Goal: Check status: Check status

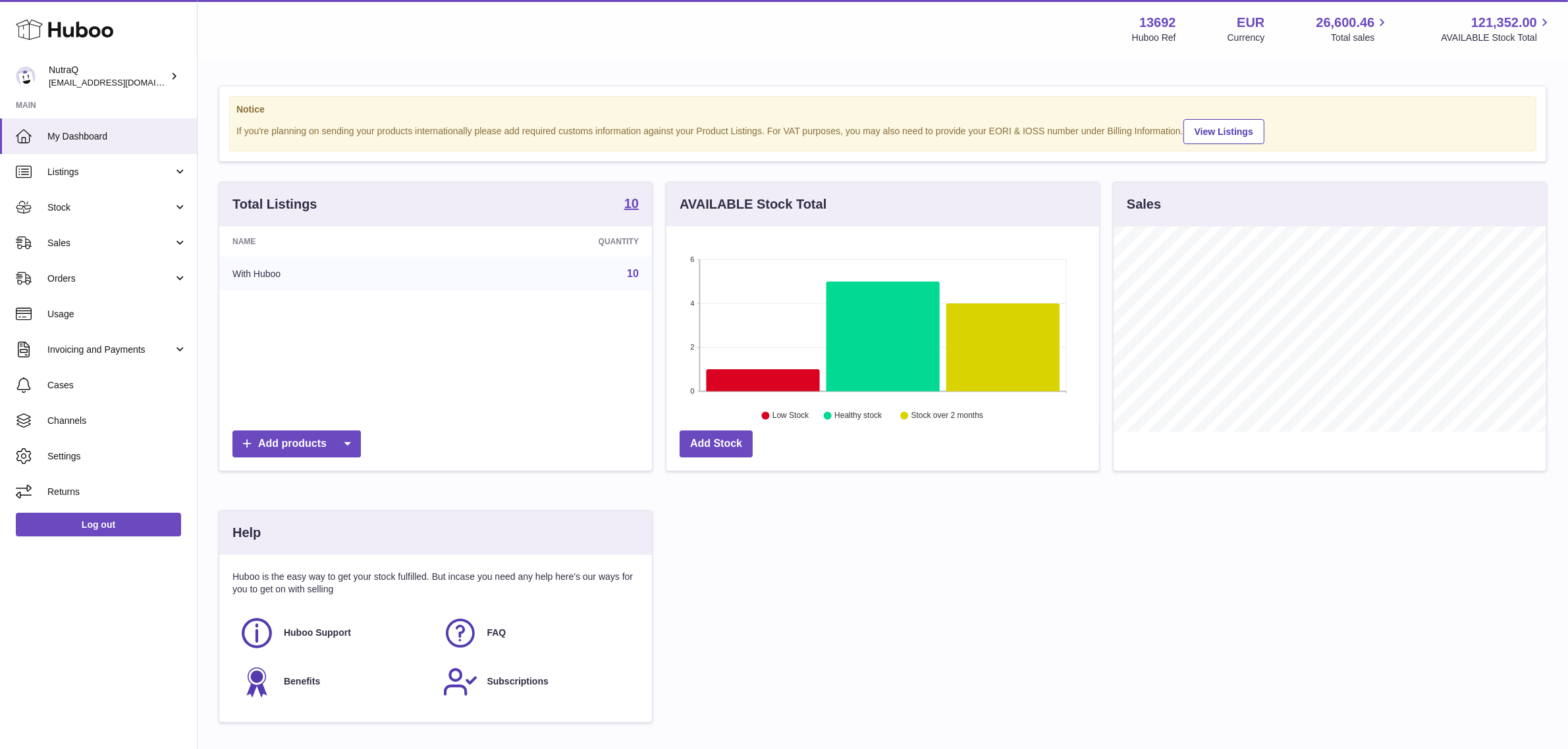
scroll to position [205, 432]
click at [136, 241] on span "Sales" at bounding box center [110, 243] width 126 height 12
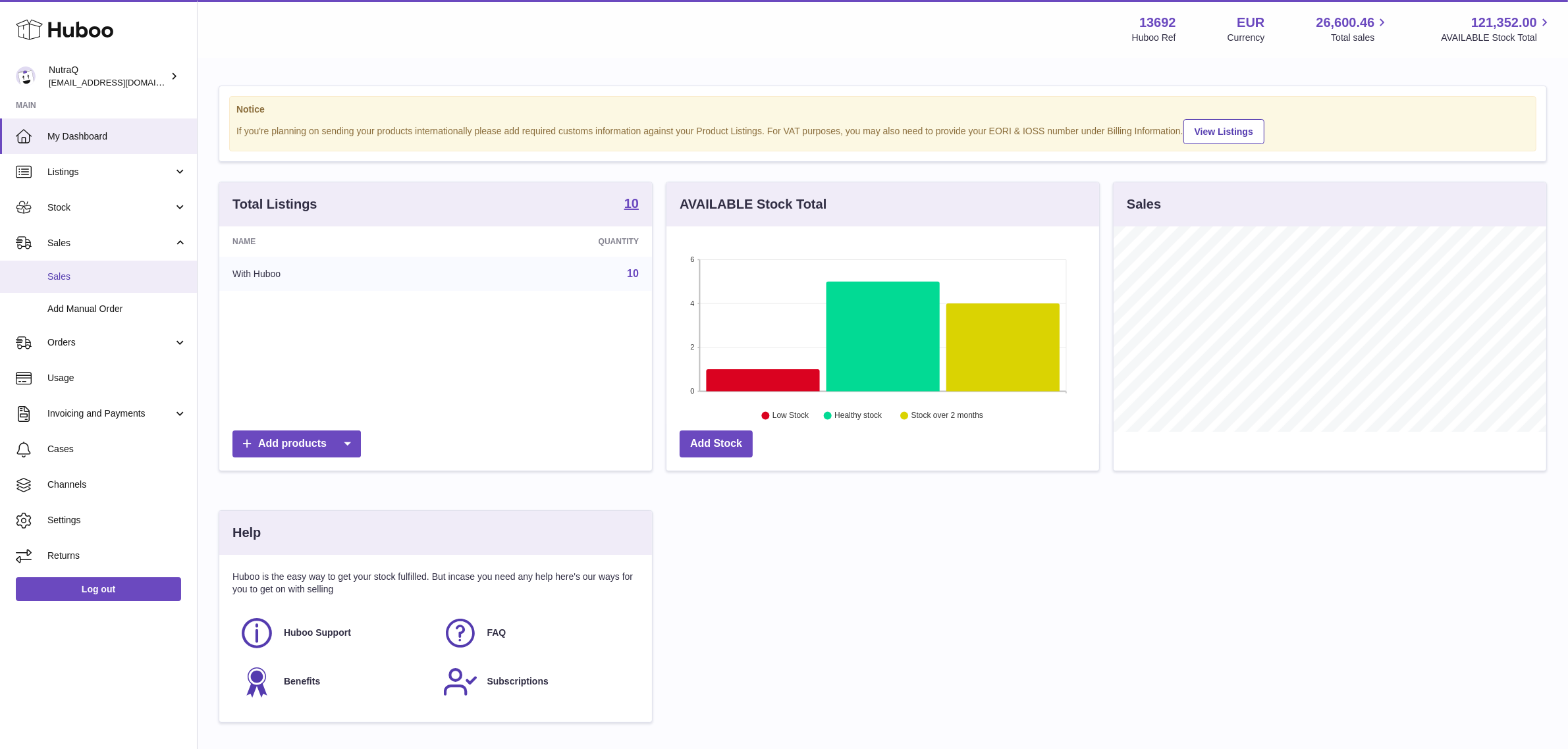
click at [92, 279] on span "Sales" at bounding box center [117, 276] width 140 height 12
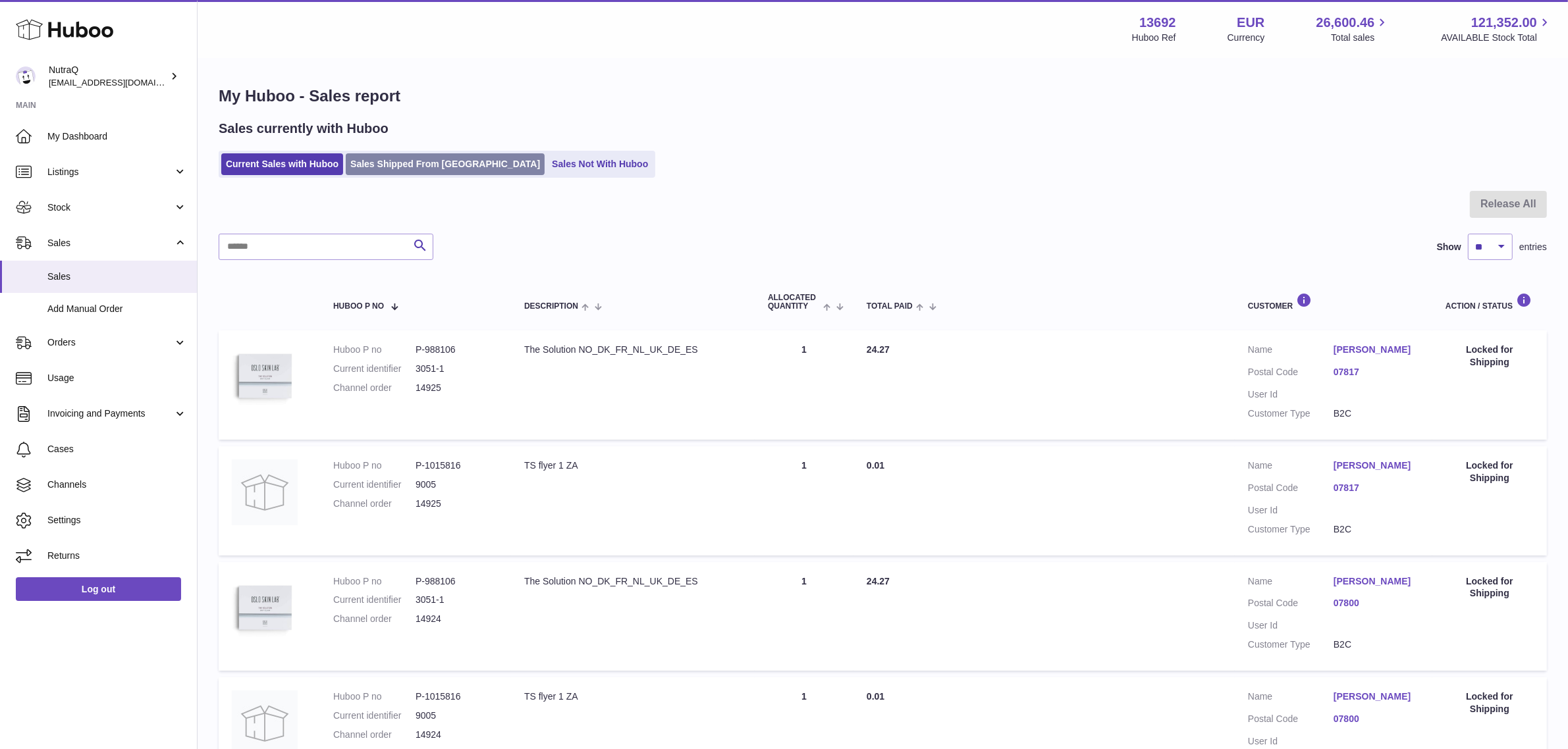
click at [408, 155] on link "Sales Shipped From [GEOGRAPHIC_DATA]" at bounding box center [445, 164] width 199 height 22
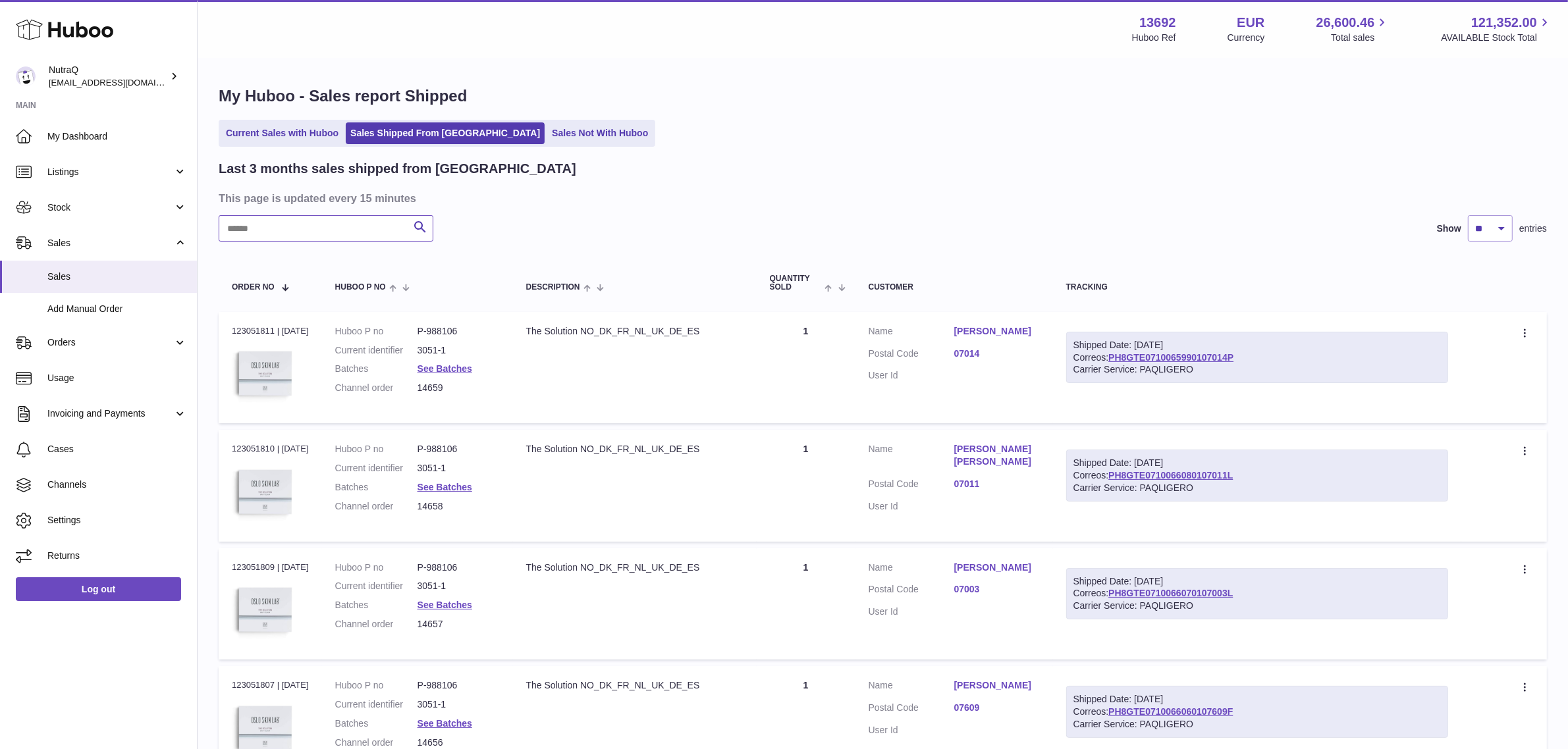
click at [315, 227] on input "text" at bounding box center [326, 228] width 215 height 26
paste input "**********"
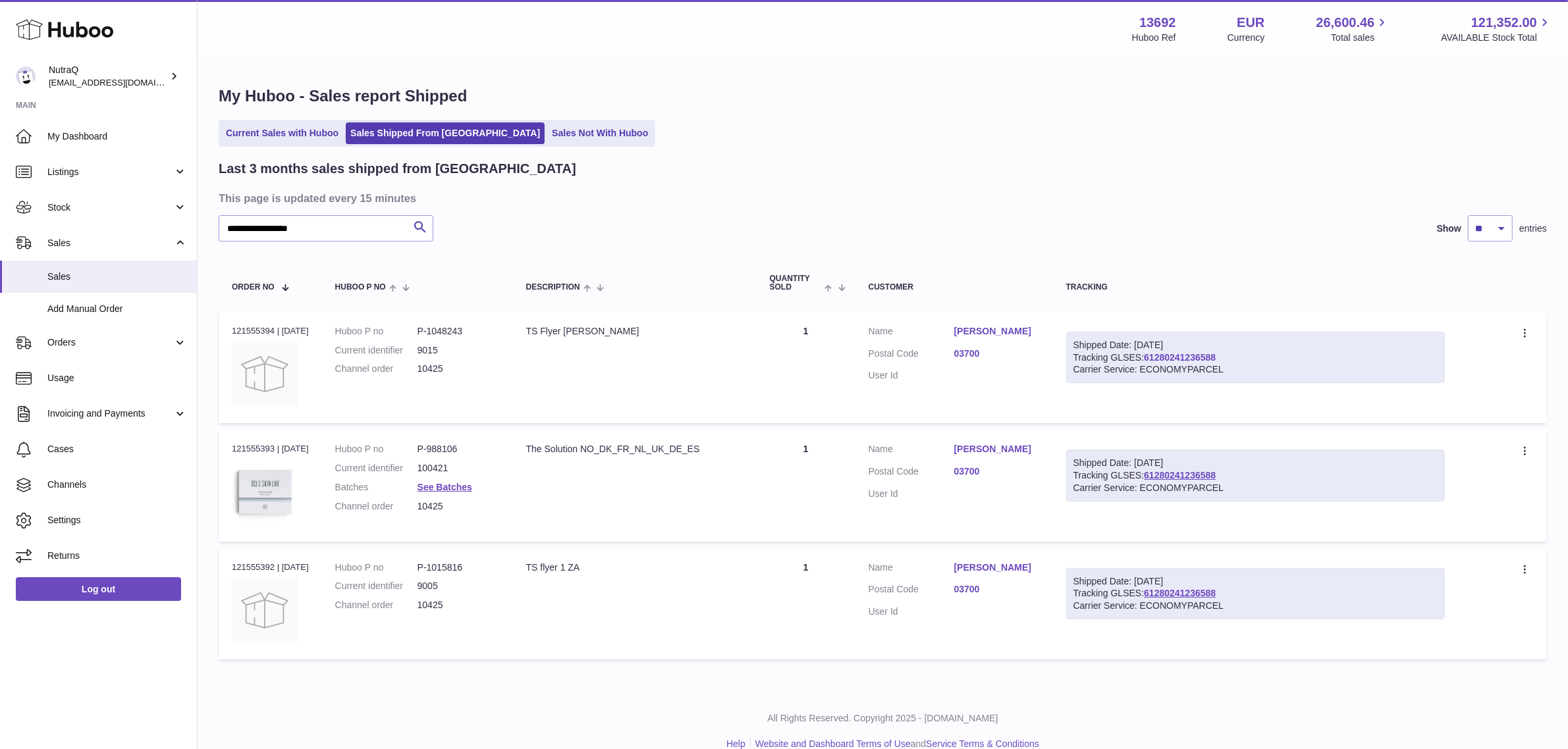
click at [1186, 356] on link "61280241236588" at bounding box center [1180, 357] width 72 height 11
drag, startPoint x: 1210, startPoint y: 353, endPoint x: 1153, endPoint y: 359, distance: 57.3
click at [1153, 359] on div "Shipped Date: 24th Jul 2025 Tracking GLSES: 61280241236588 Carrier Service: ECO…" at bounding box center [1256, 357] width 379 height 52
drag, startPoint x: 341, startPoint y: 219, endPoint x: 158, endPoint y: 215, distance: 183.0
click at [158, 215] on div "Huboo NutraQ internalAdmin-13692@internal.huboo.com Main My Dashboard Listings …" at bounding box center [784, 385] width 1568 height 770
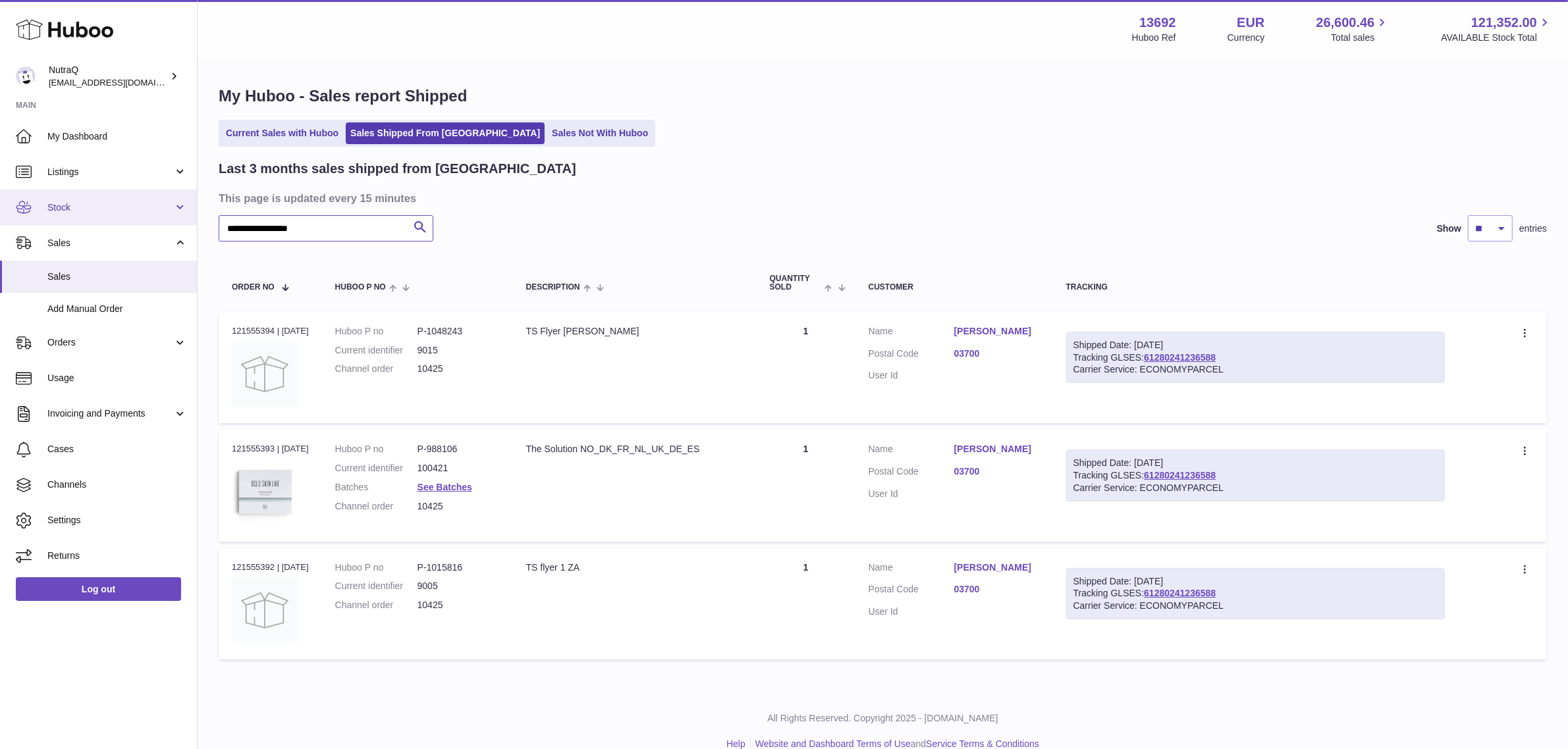
paste input "text"
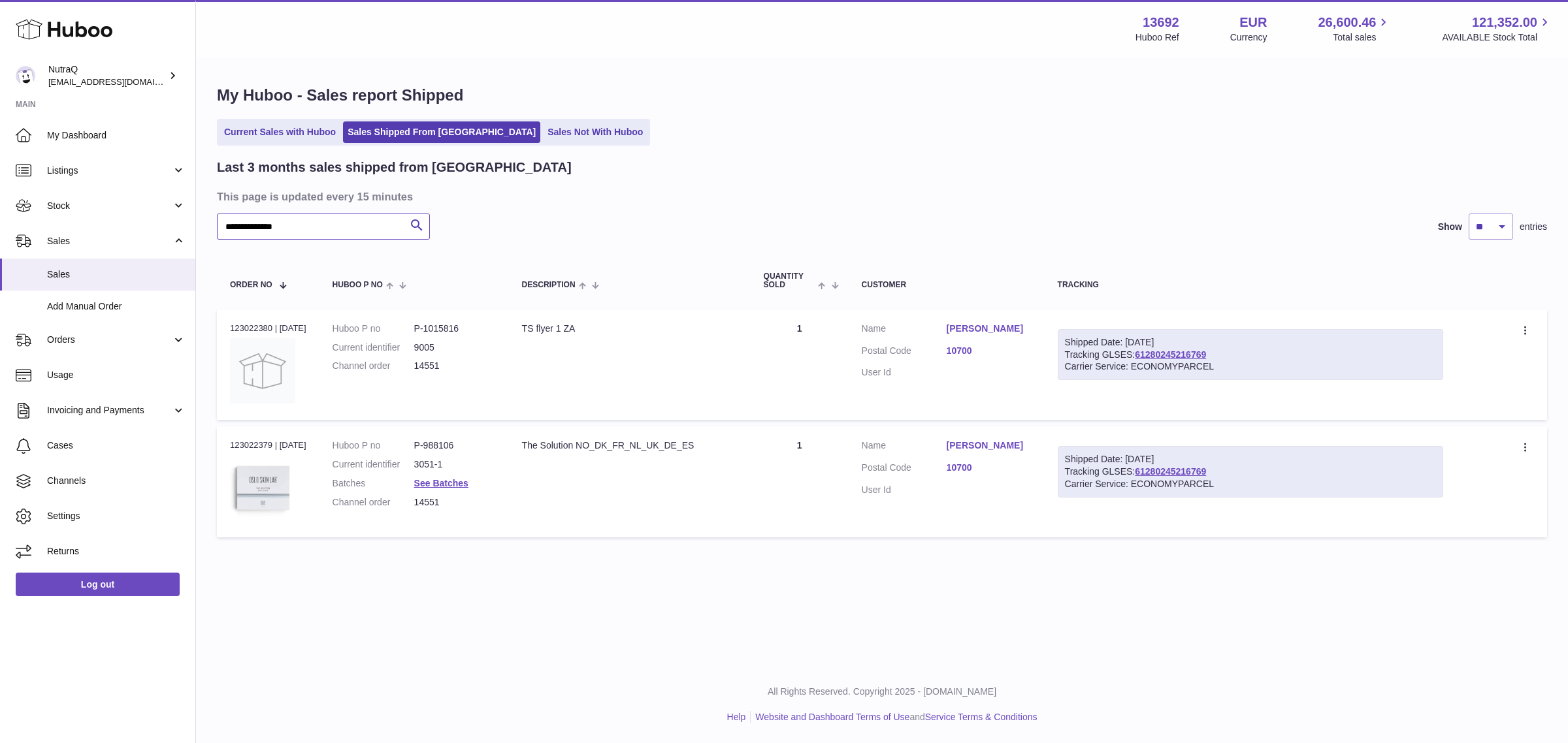
type input "**********"
drag, startPoint x: 1230, startPoint y: 351, endPoint x: 1148, endPoint y: 353, distance: 82.0
click at [1148, 353] on div "Shipped Date: 18th Aug 2025 Tracking GLSES: 61280245216769 Carrier Service: ECO…" at bounding box center [1250, 355] width 385 height 52
copy link "61280245216769"
